Goal: Navigation & Orientation: Go to known website

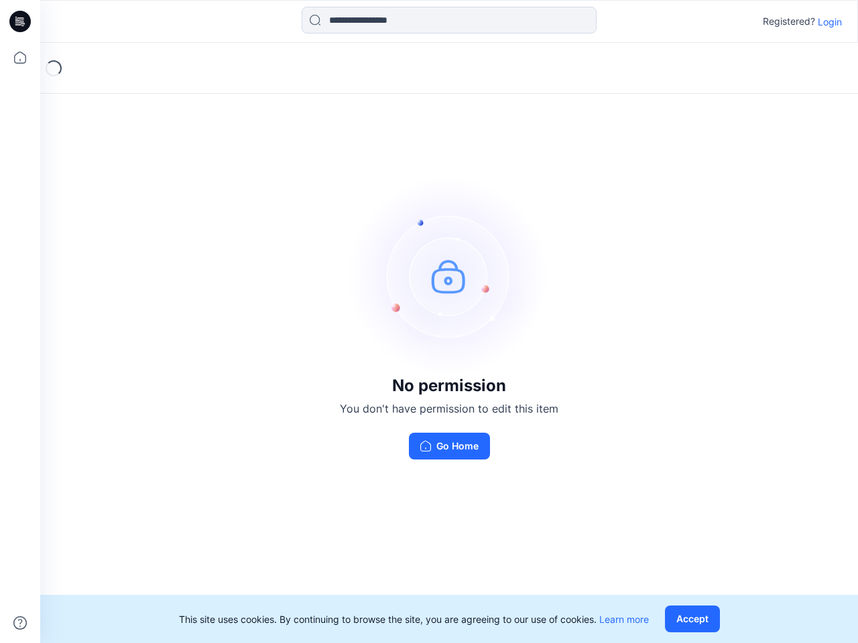
click at [429, 322] on img at bounding box center [448, 276] width 201 height 201
click at [21, 21] on icon at bounding box center [21, 21] width 5 height 1
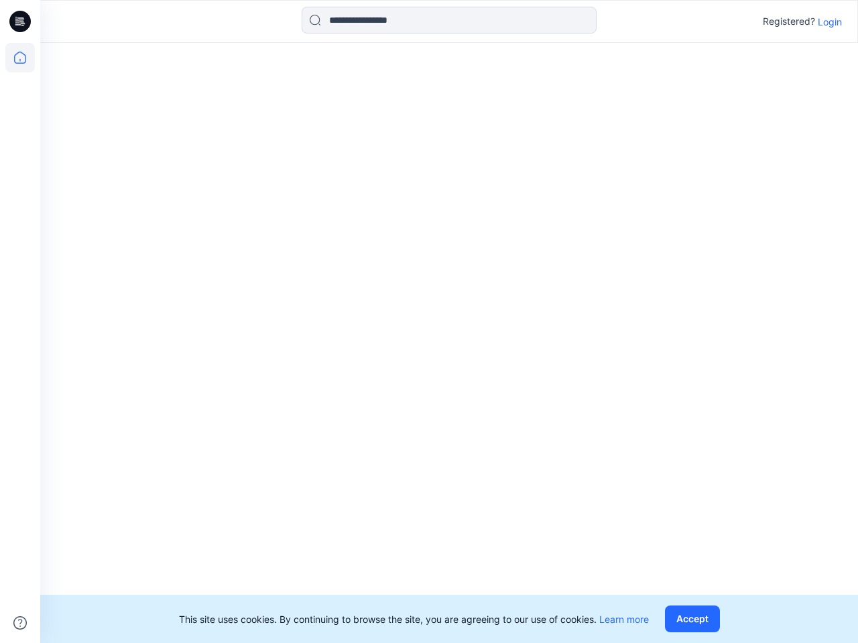
click at [20, 58] on icon at bounding box center [19, 57] width 29 height 29
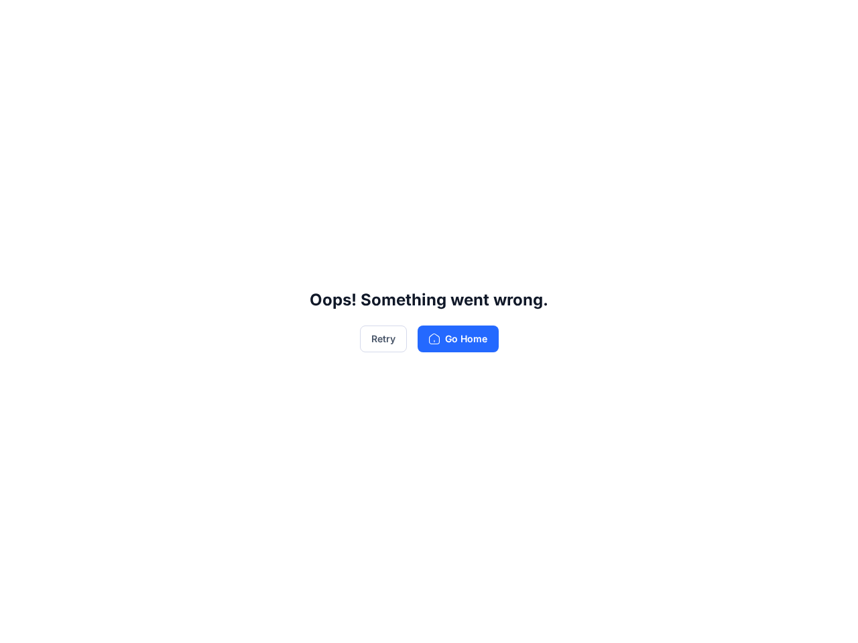
click at [20, 623] on div "Oops! Something went wrong. Retry Go Home" at bounding box center [429, 321] width 858 height 643
click at [449, 20] on div "Oops! Something went wrong. Retry Go Home" at bounding box center [429, 321] width 858 height 643
click at [829, 21] on div "Oops! Something went wrong. Retry Go Home" at bounding box center [429, 321] width 858 height 643
click at [695, 619] on div "Oops! Something went wrong. Retry Go Home" at bounding box center [429, 321] width 858 height 643
